Goal: Task Accomplishment & Management: Manage account settings

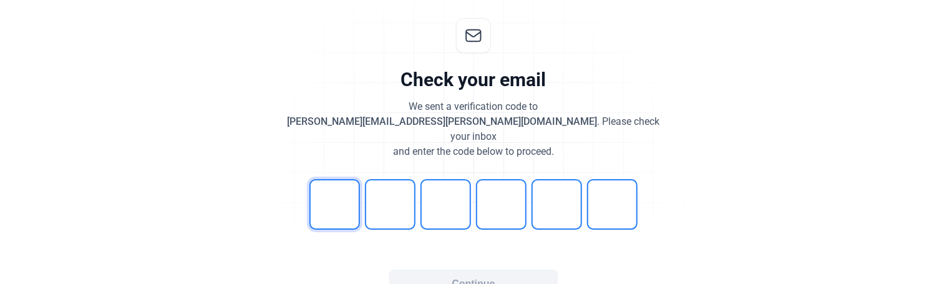
click at [320, 185] on input "tel" at bounding box center [334, 204] width 51 height 51
type input "4"
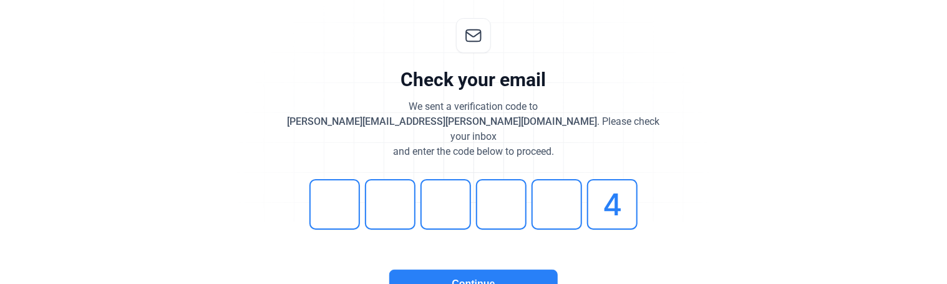
click at [529, 274] on button "Continue" at bounding box center [473, 283] width 168 height 29
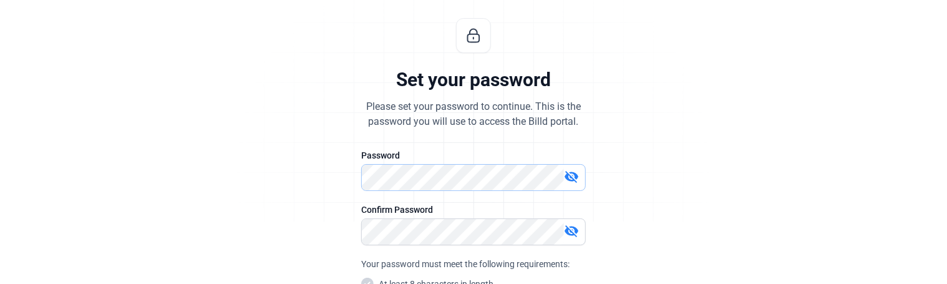
scroll to position [63, 0]
click at [309, 176] on div "Set your password Please set your password to continue. This is the password yo…" at bounding box center [473, 238] width 414 height 480
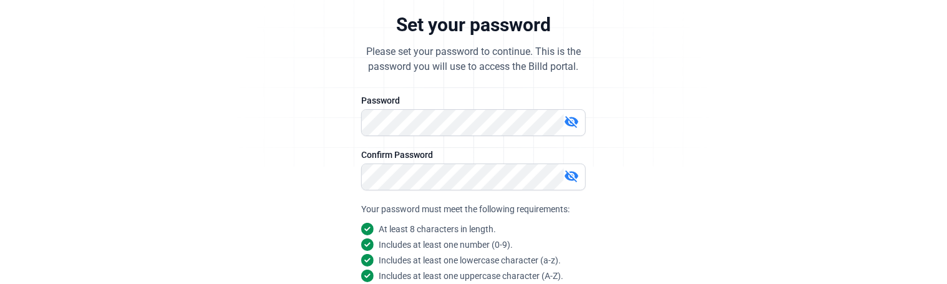
click at [238, 168] on div "Set your password Please set your password to continue. This is the password yo…" at bounding box center [473, 183] width 947 height 480
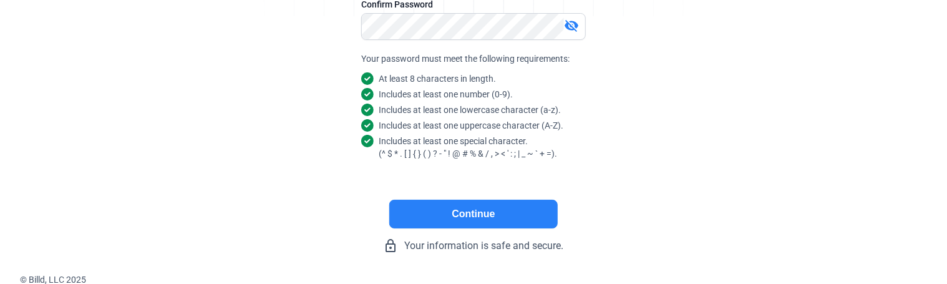
click at [460, 211] on button "Continue" at bounding box center [473, 214] width 168 height 29
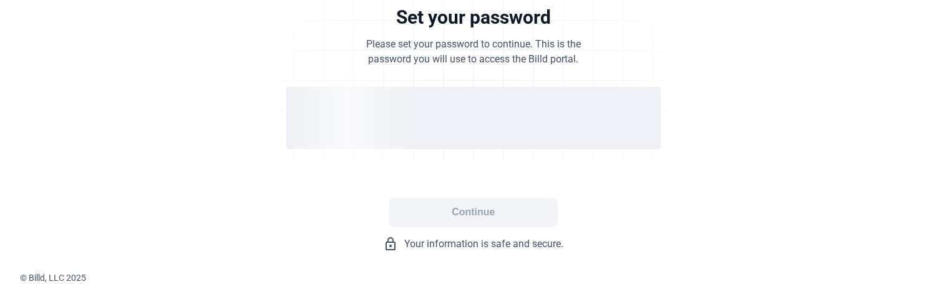
scroll to position [124, 0]
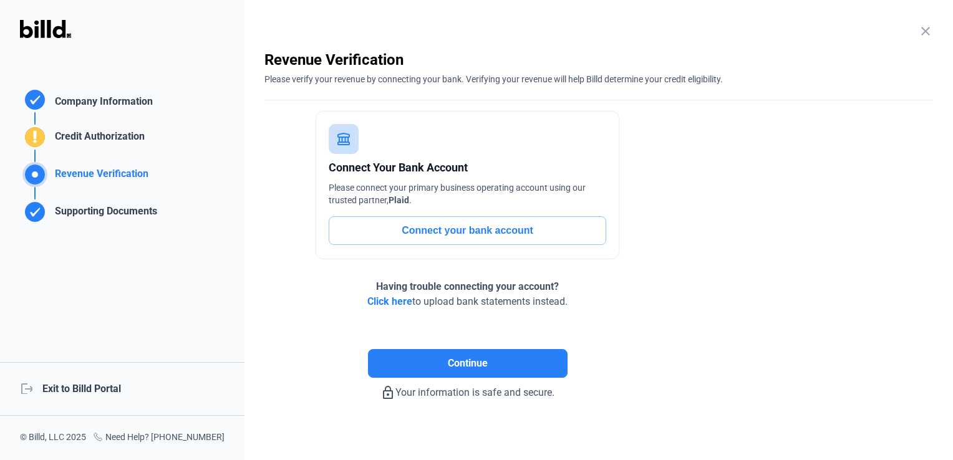
click at [289, 283] on div "Continue" at bounding box center [467, 343] width 406 height 69
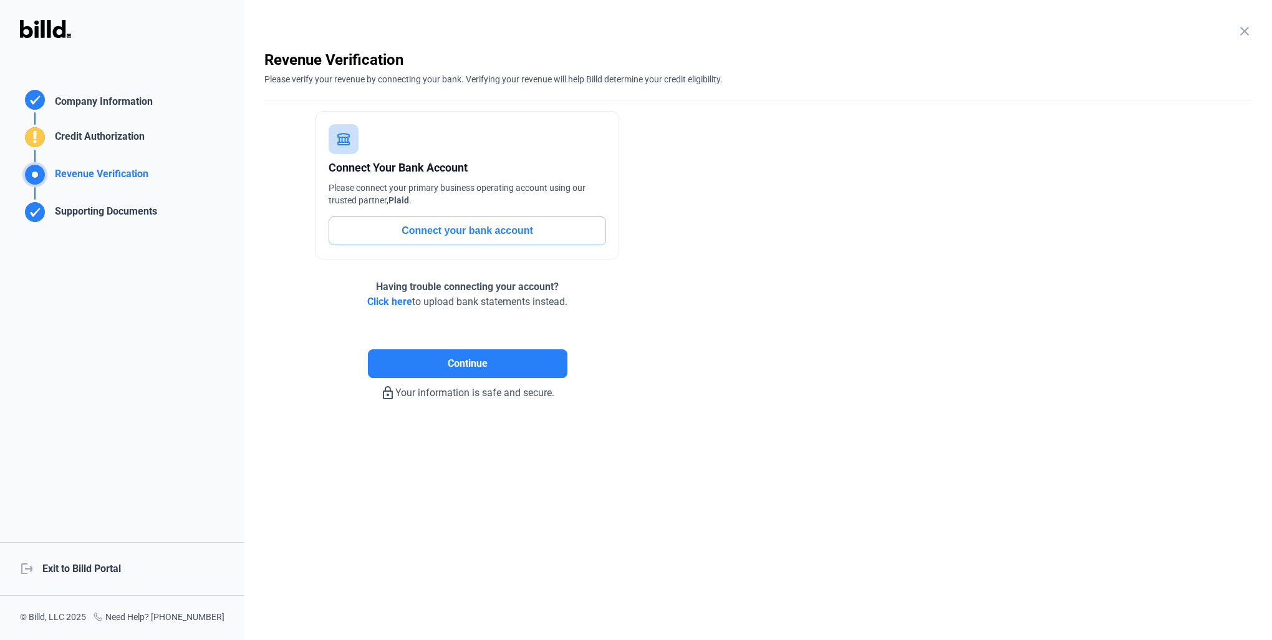
click at [112, 283] on div "logout Exit to Billd Portal" at bounding box center [122, 569] width 244 height 54
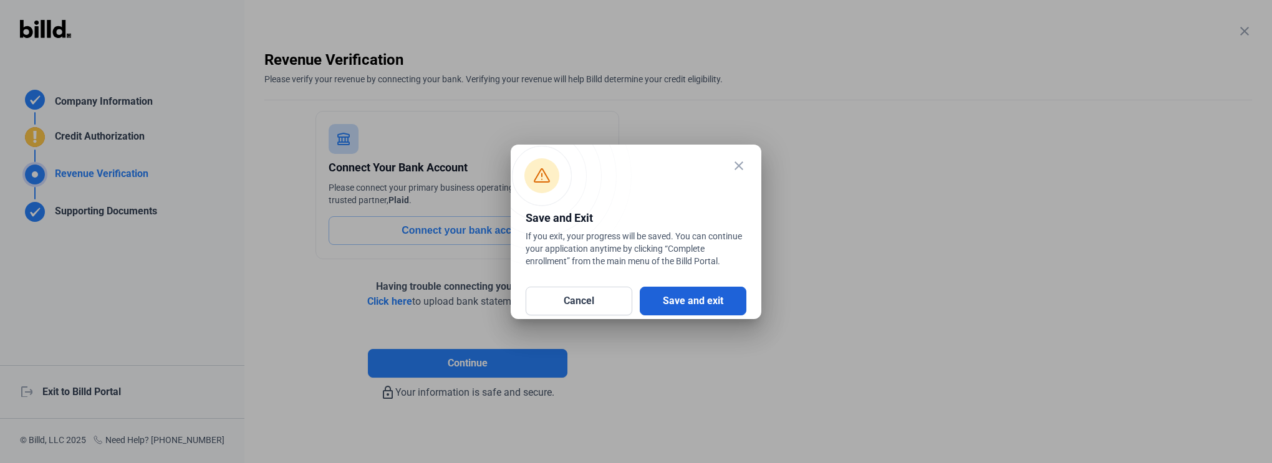
click at [706, 283] on button "Save and exit" at bounding box center [693, 301] width 107 height 29
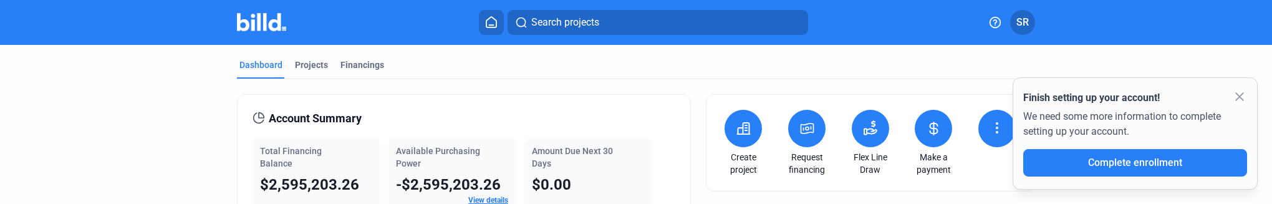
click at [946, 91] on mat-icon "close" at bounding box center [1239, 96] width 15 height 15
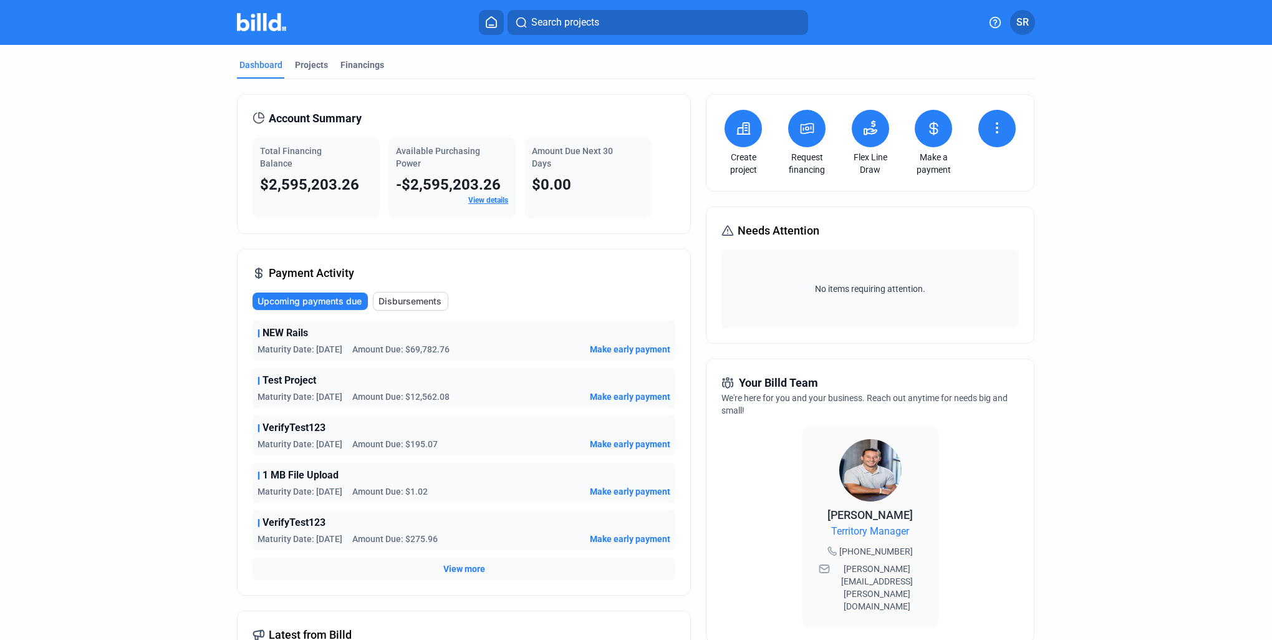
click at [1111, 433] on dashboard "Dashboard Projects Financings Account Summary Total Financing Balance $2,595,20…" at bounding box center [636, 476] width 1145 height 862
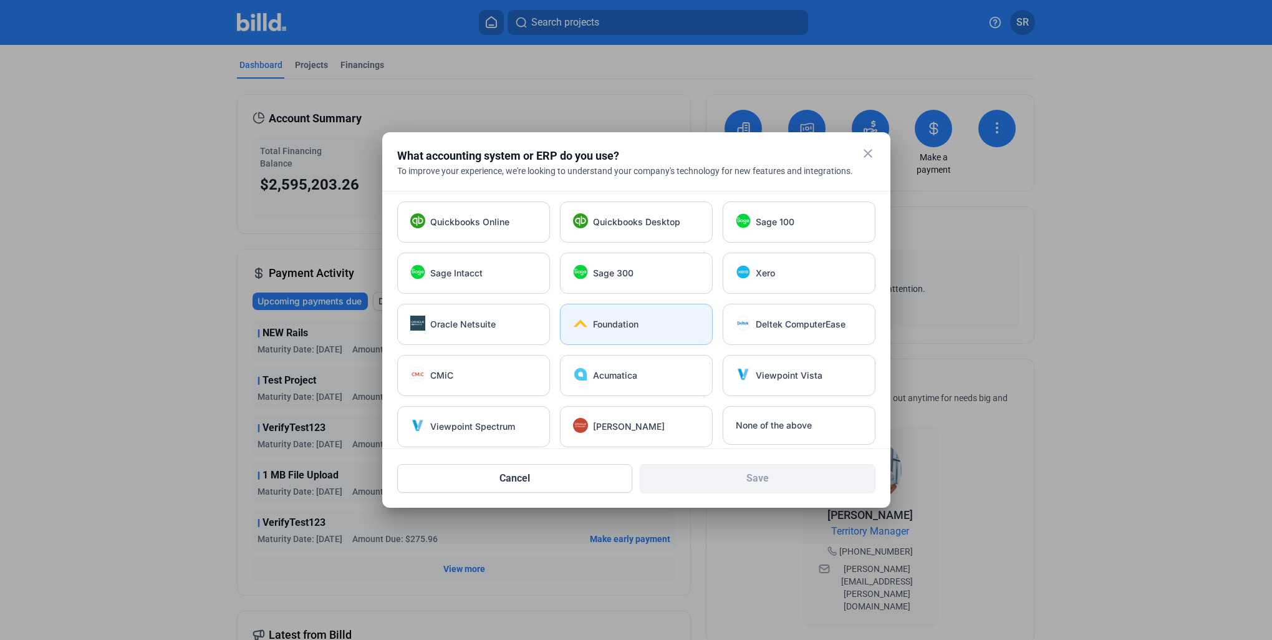
click at [646, 327] on div "Foundation" at bounding box center [646, 324] width 107 height 12
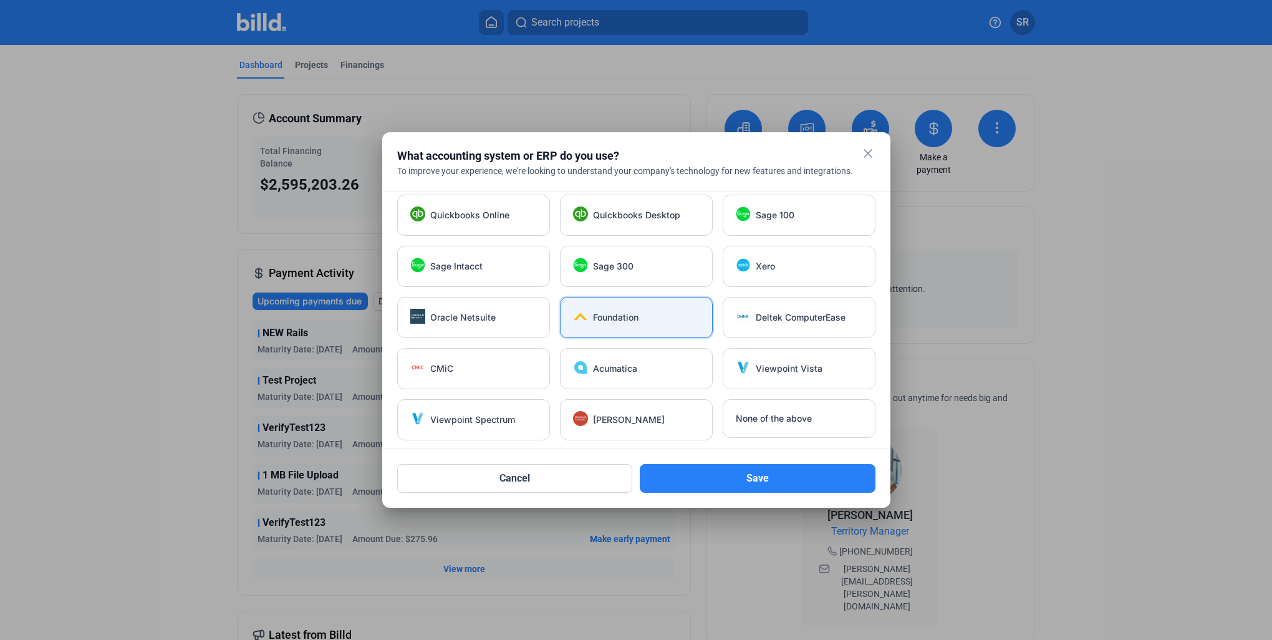
scroll to position [7, 0]
click at [770, 380] on button "Save" at bounding box center [758, 478] width 236 height 29
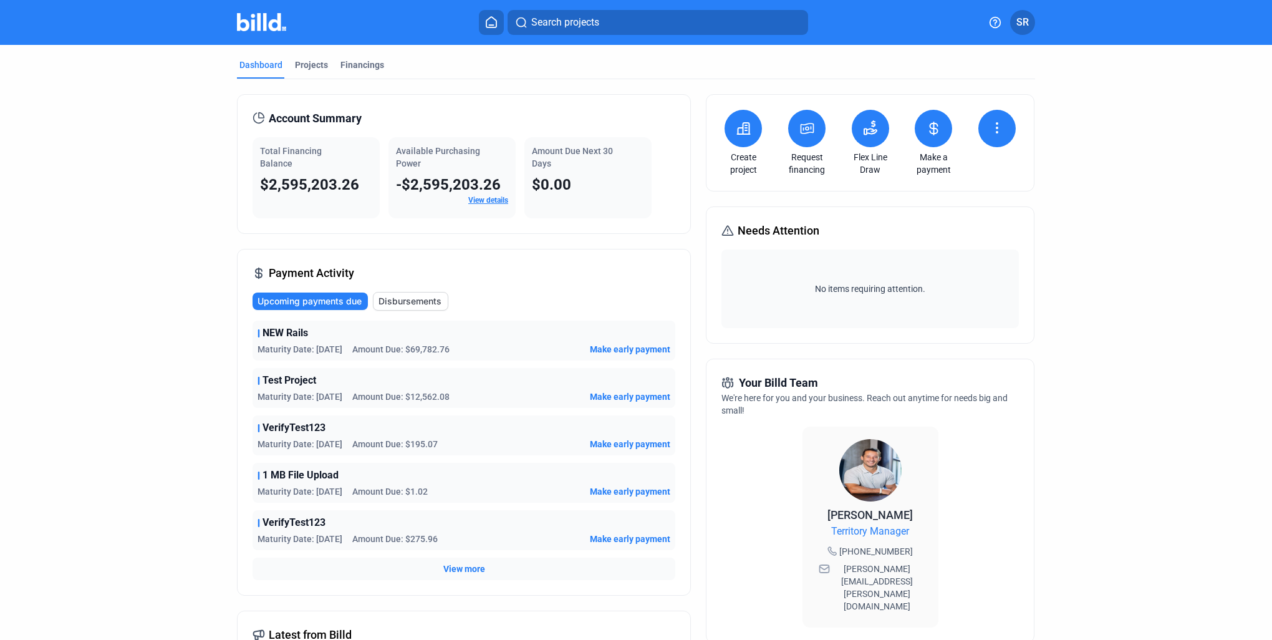
click at [1015, 22] on button "SR" at bounding box center [1022, 22] width 25 height 25
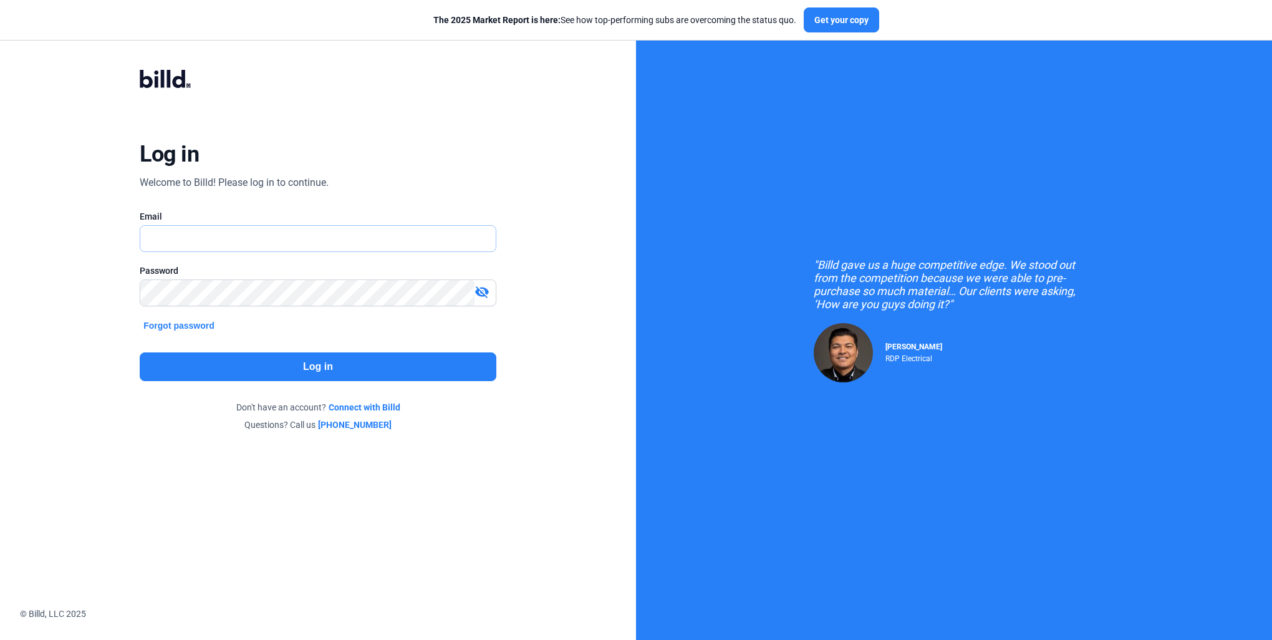
click at [327, 238] on input "text" at bounding box center [310, 239] width 341 height 26
click at [327, 238] on input "text" at bounding box center [317, 239] width 355 height 26
type input "[PERSON_NAME][EMAIL_ADDRESS][PERSON_NAME][DOMAIN_NAME]"
click at [483, 294] on mat-icon "visibility_off" at bounding box center [482, 291] width 15 height 15
click at [365, 360] on button "Log in" at bounding box center [318, 366] width 357 height 29
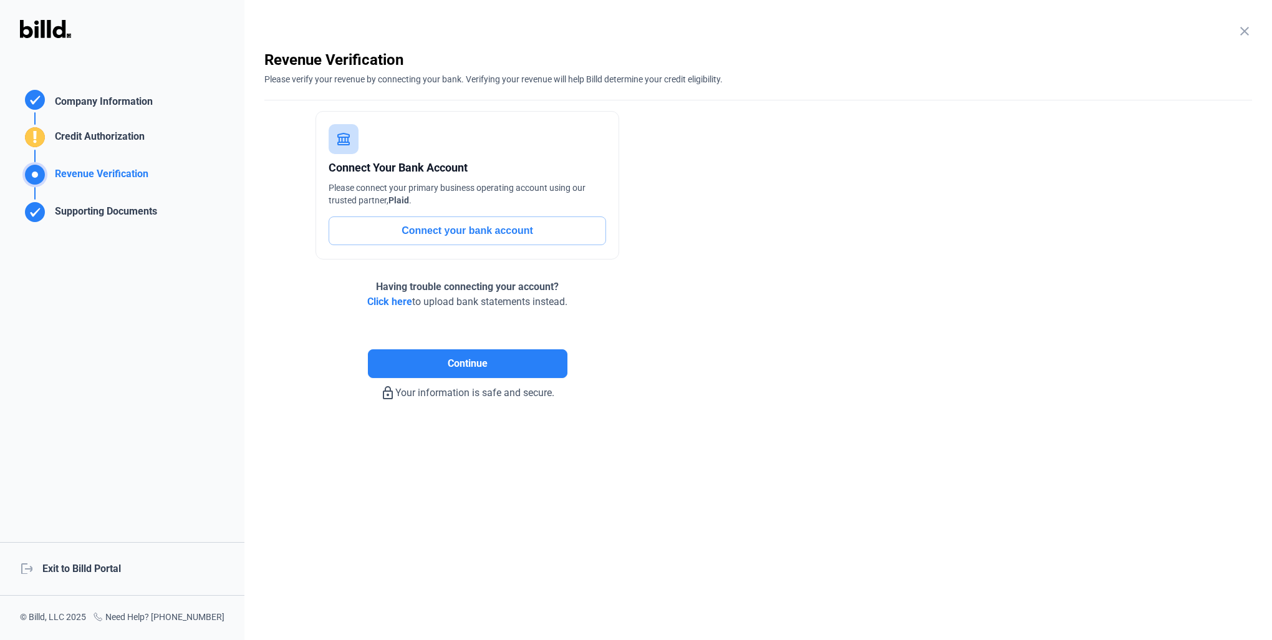
click at [89, 577] on div "logout Exit to Billd Portal" at bounding box center [122, 569] width 244 height 54
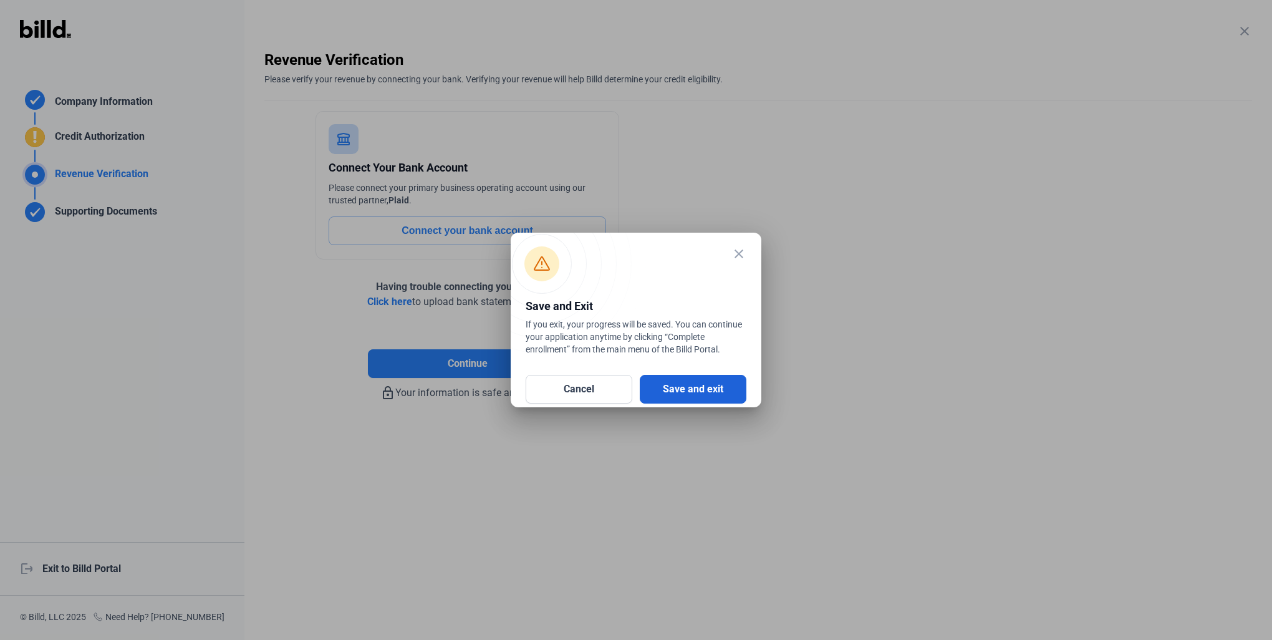
click at [692, 383] on button "Save and exit" at bounding box center [693, 389] width 107 height 29
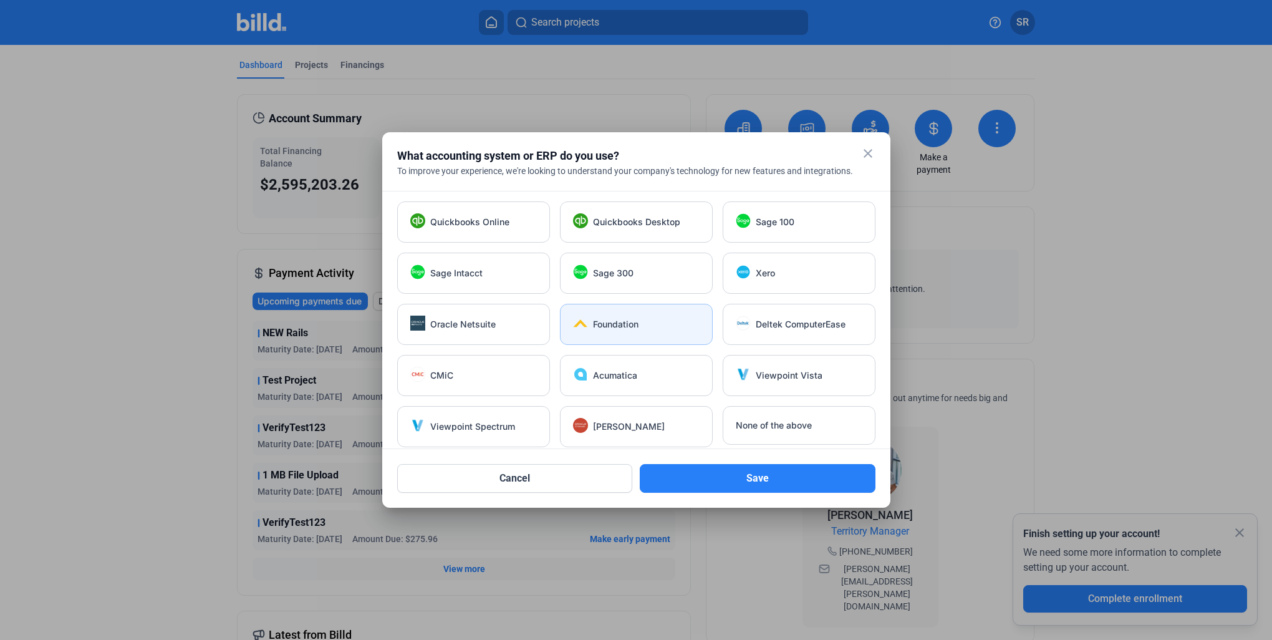
click at [624, 327] on span "Foundation" at bounding box center [616, 324] width 46 height 12
click at [789, 481] on button "Save" at bounding box center [758, 478] width 236 height 29
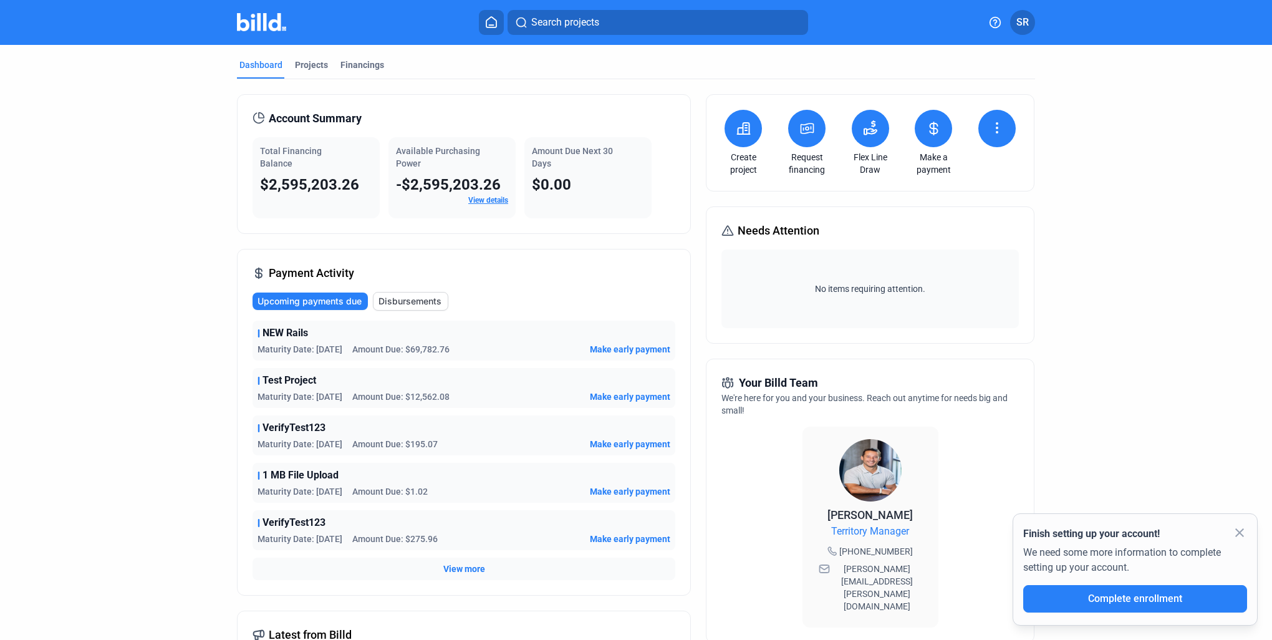
click at [1030, 14] on button "SR" at bounding box center [1022, 22] width 25 height 25
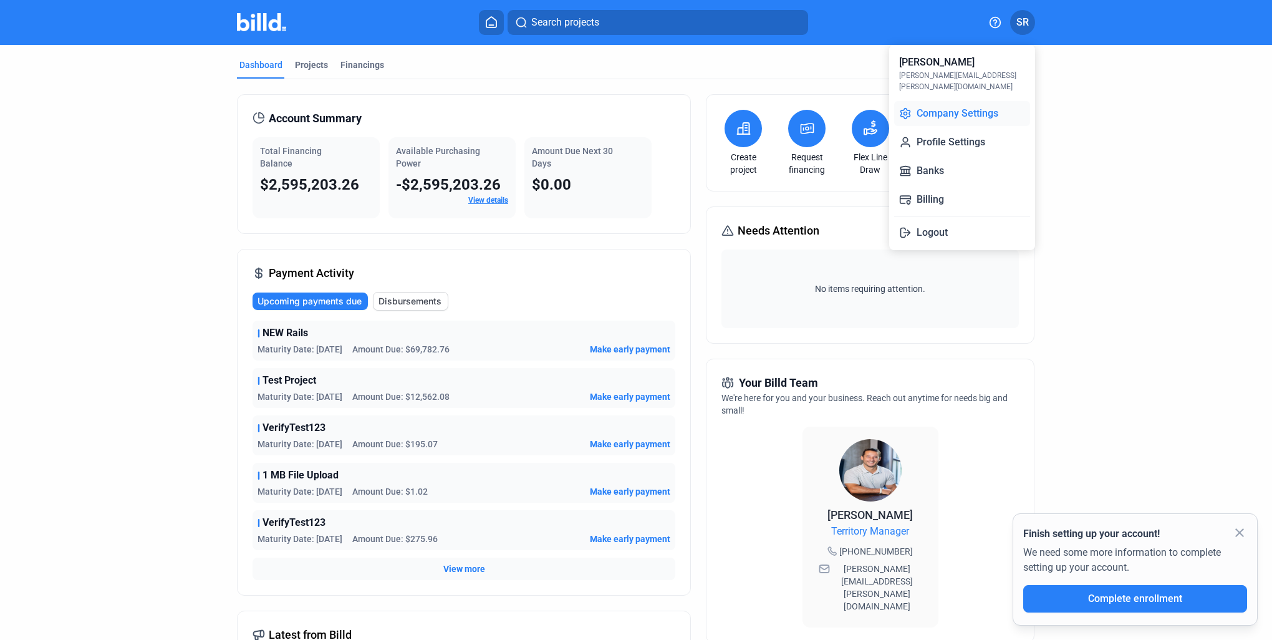
click at [967, 106] on button "Company Settings" at bounding box center [962, 113] width 136 height 25
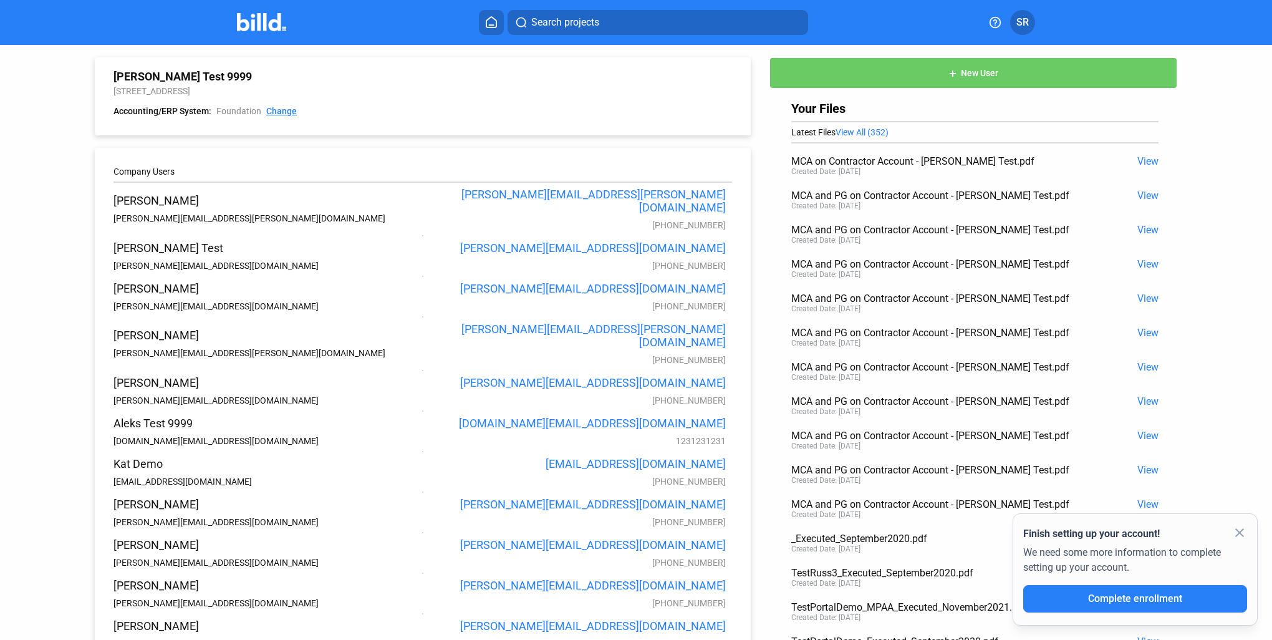
click at [283, 112] on link "Change" at bounding box center [281, 111] width 31 height 12
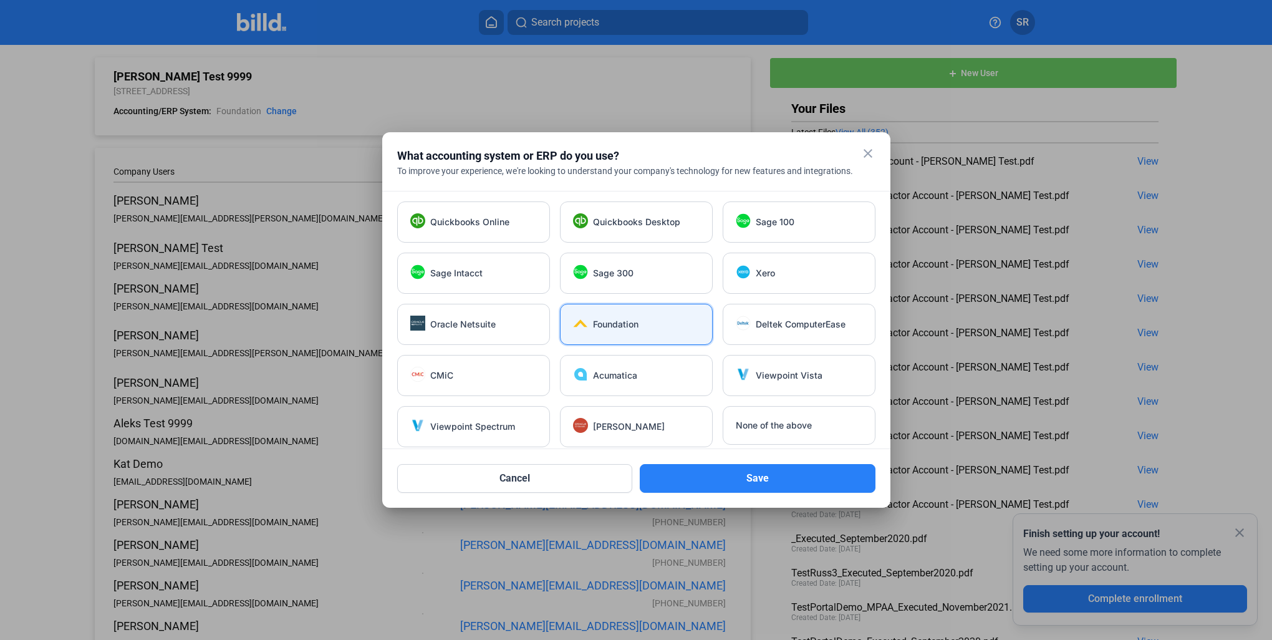
click at [872, 156] on mat-icon "close" at bounding box center [868, 153] width 15 height 15
